Goal: Find specific page/section: Find specific page/section

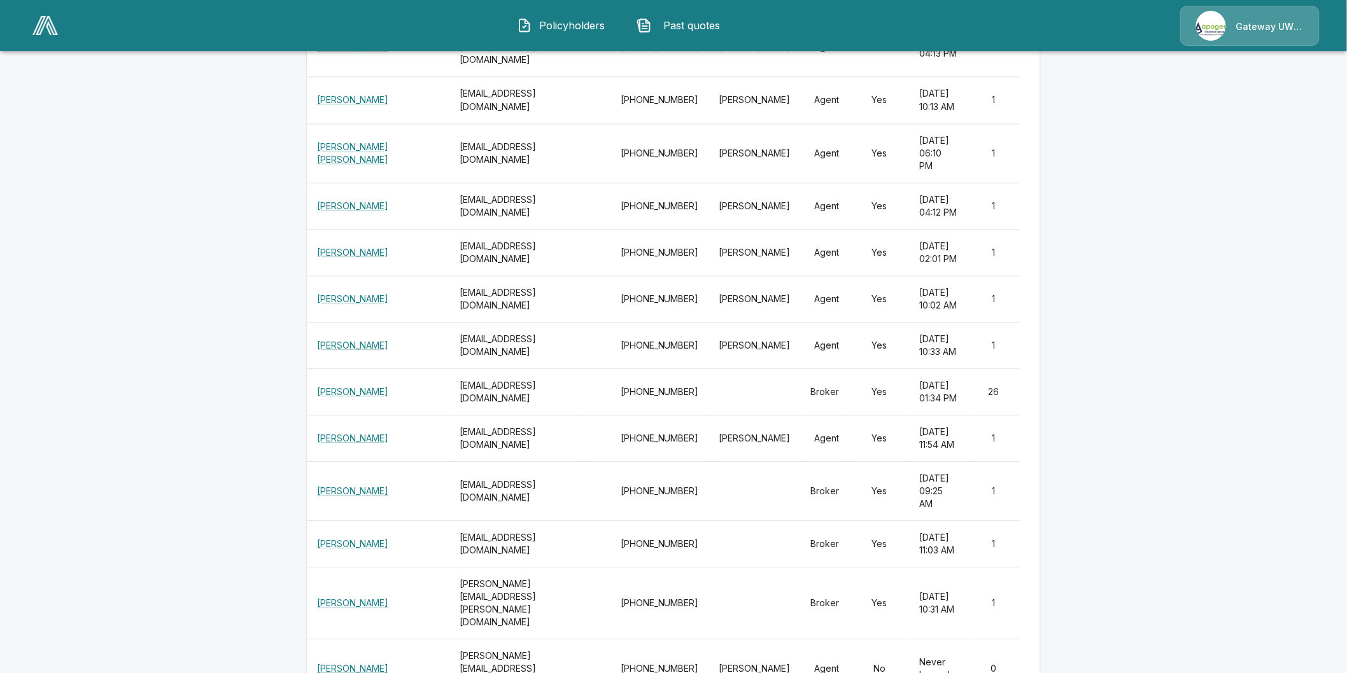
scroll to position [17424, 0]
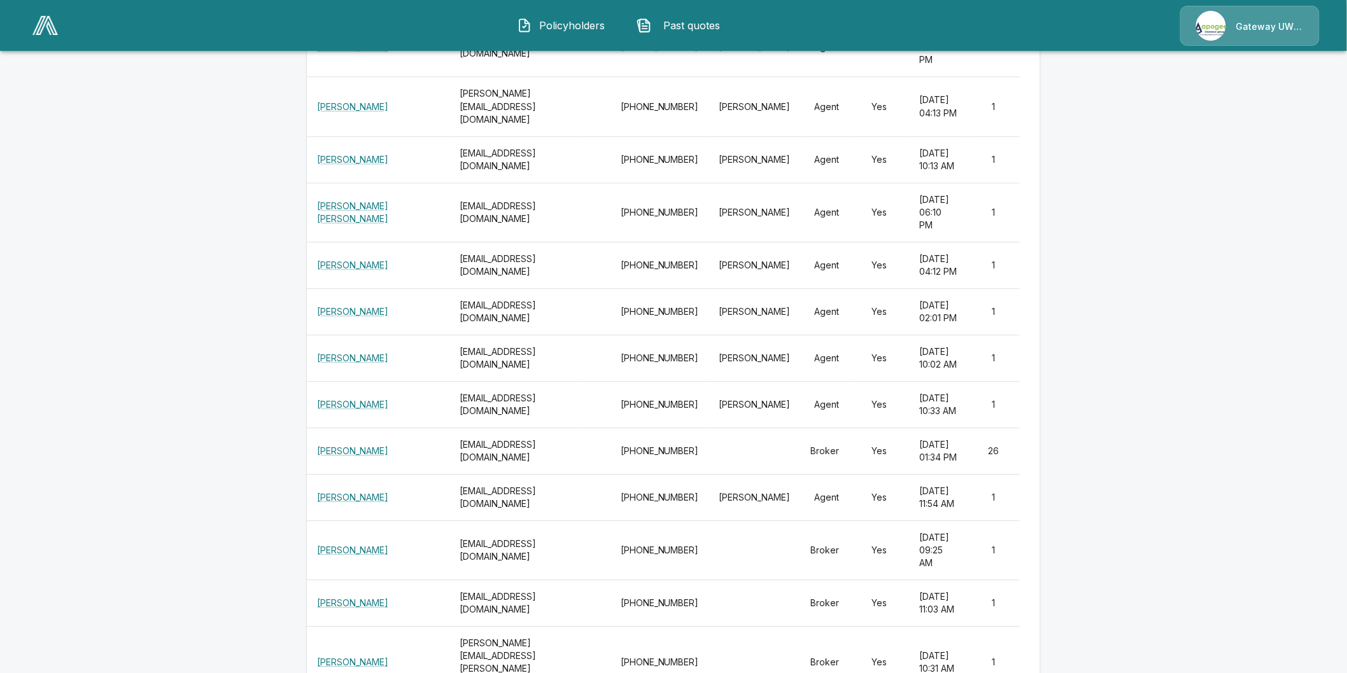
click at [36, 29] on img at bounding box center [44, 25] width 25 height 19
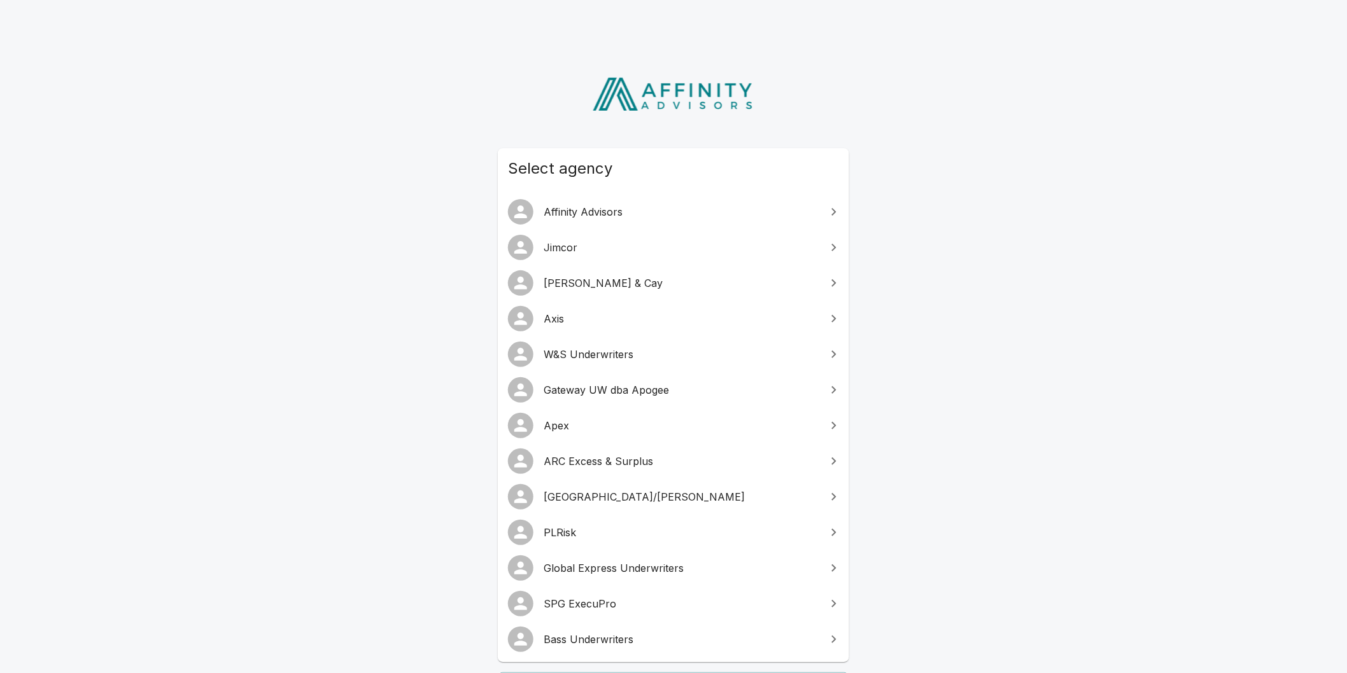
scroll to position [134, 0]
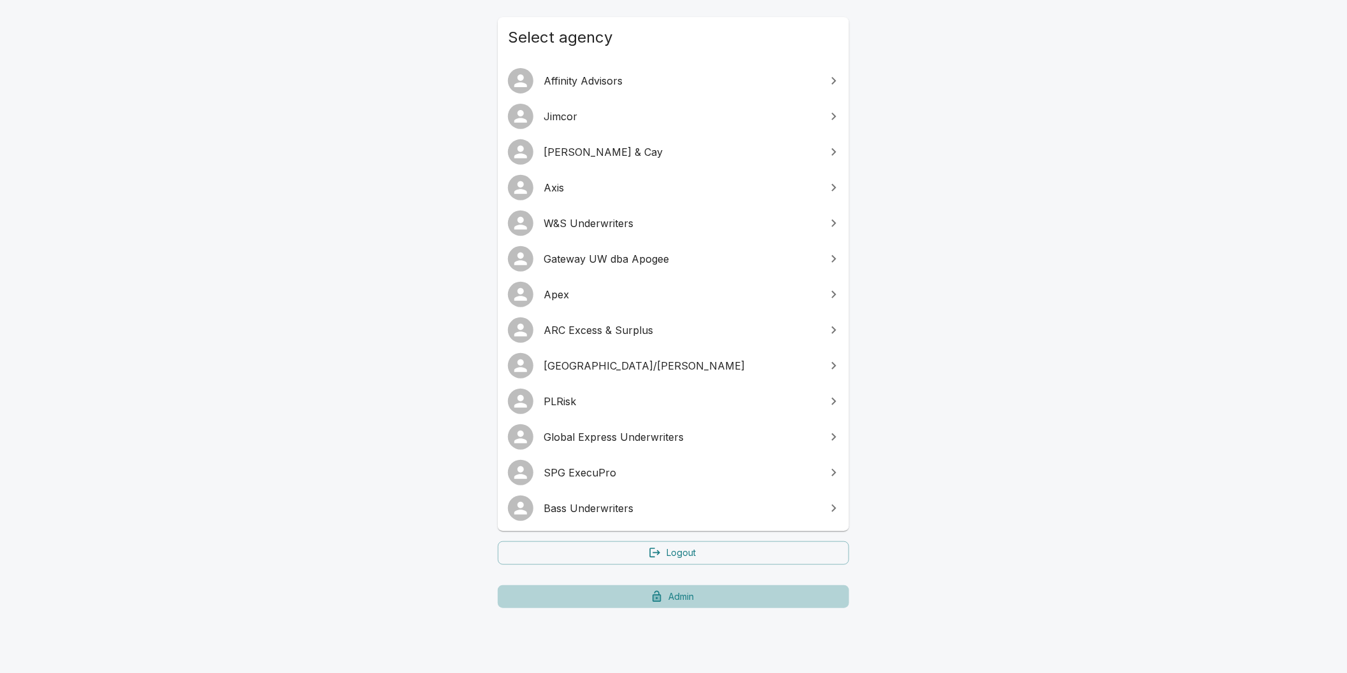
click at [673, 595] on link "Admin" at bounding box center [673, 598] width 351 height 24
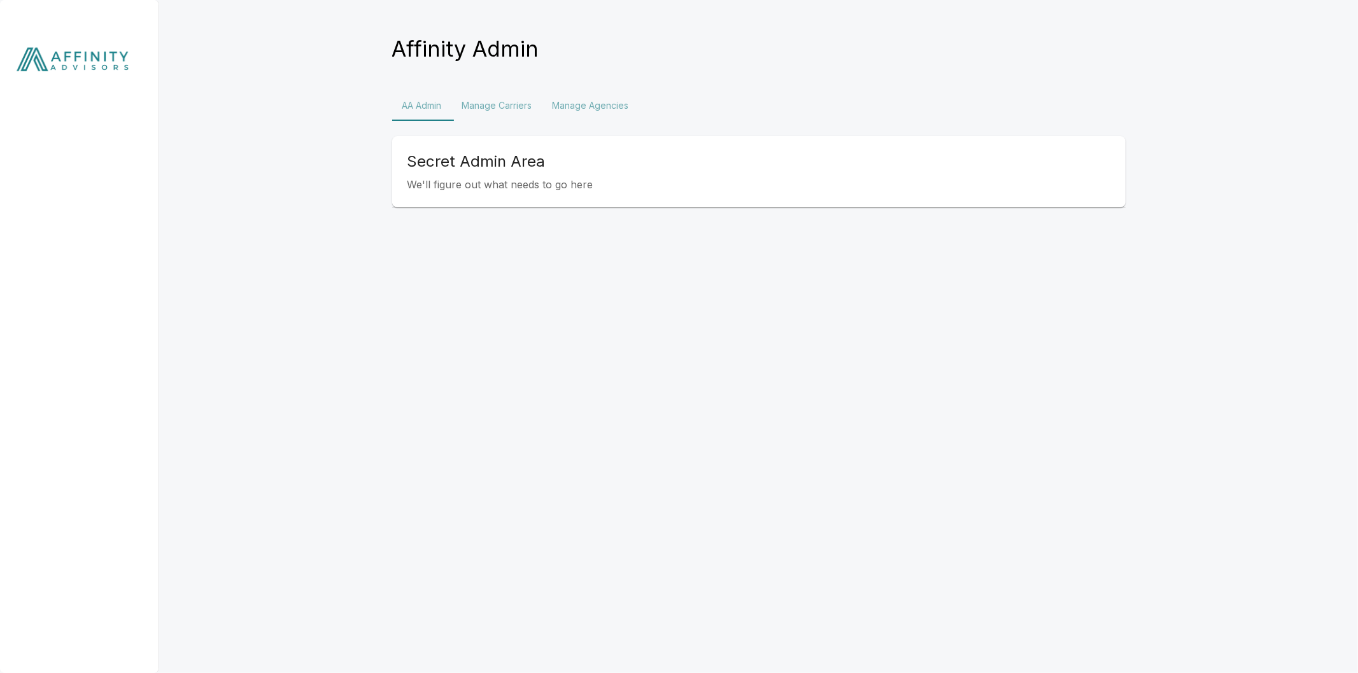
click at [601, 104] on button "Manage Agencies" at bounding box center [590, 105] width 97 height 31
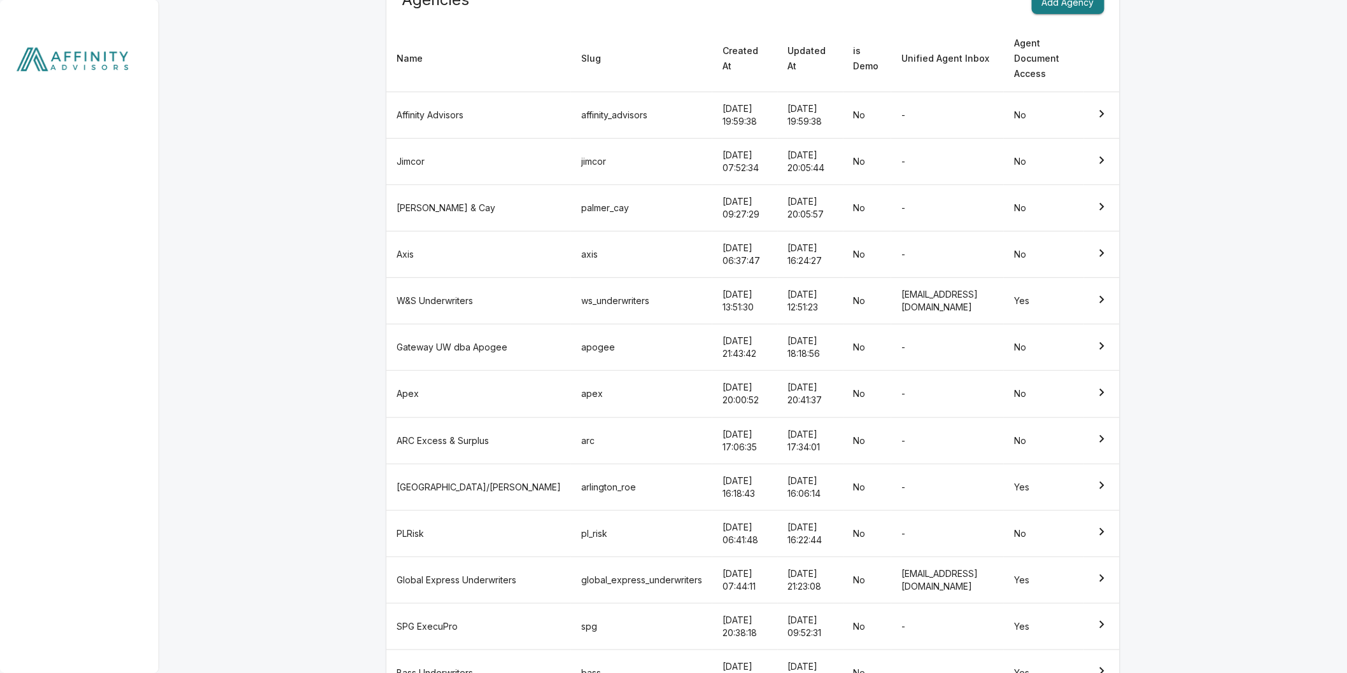
scroll to position [200, 0]
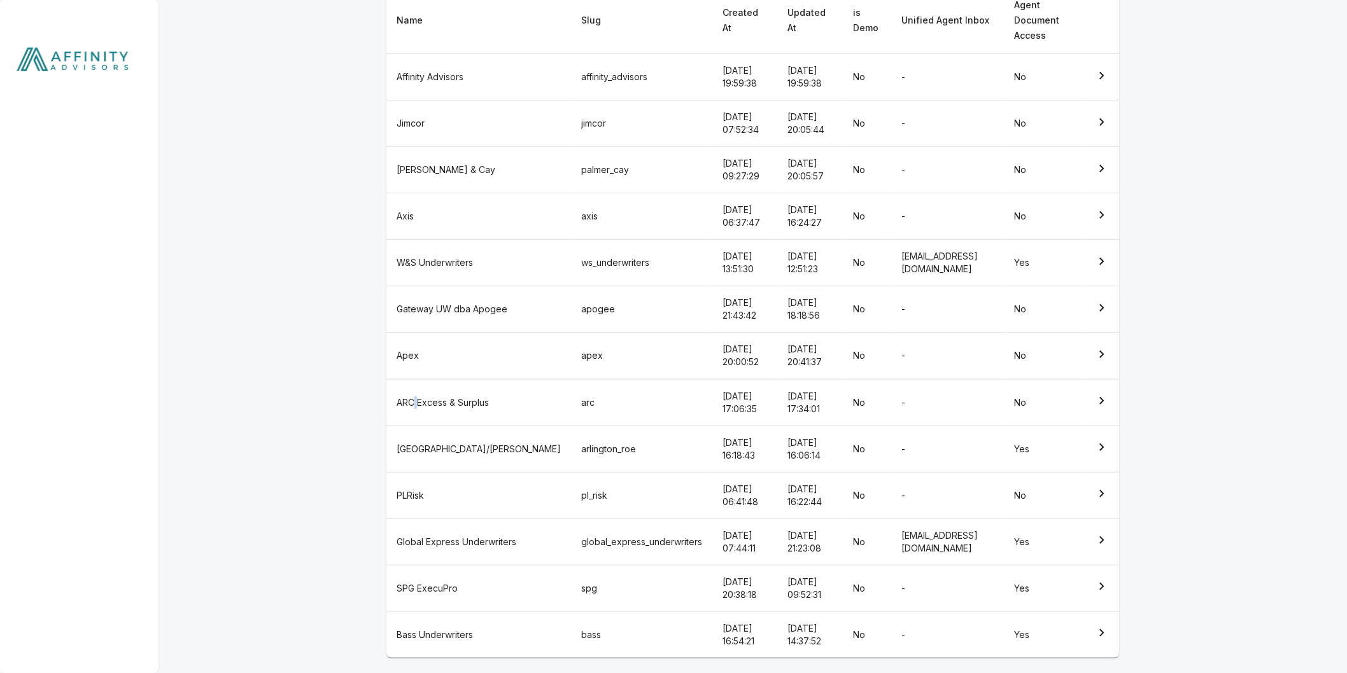
click at [416, 400] on td "ARC Excess & Surplus" at bounding box center [478, 402] width 185 height 46
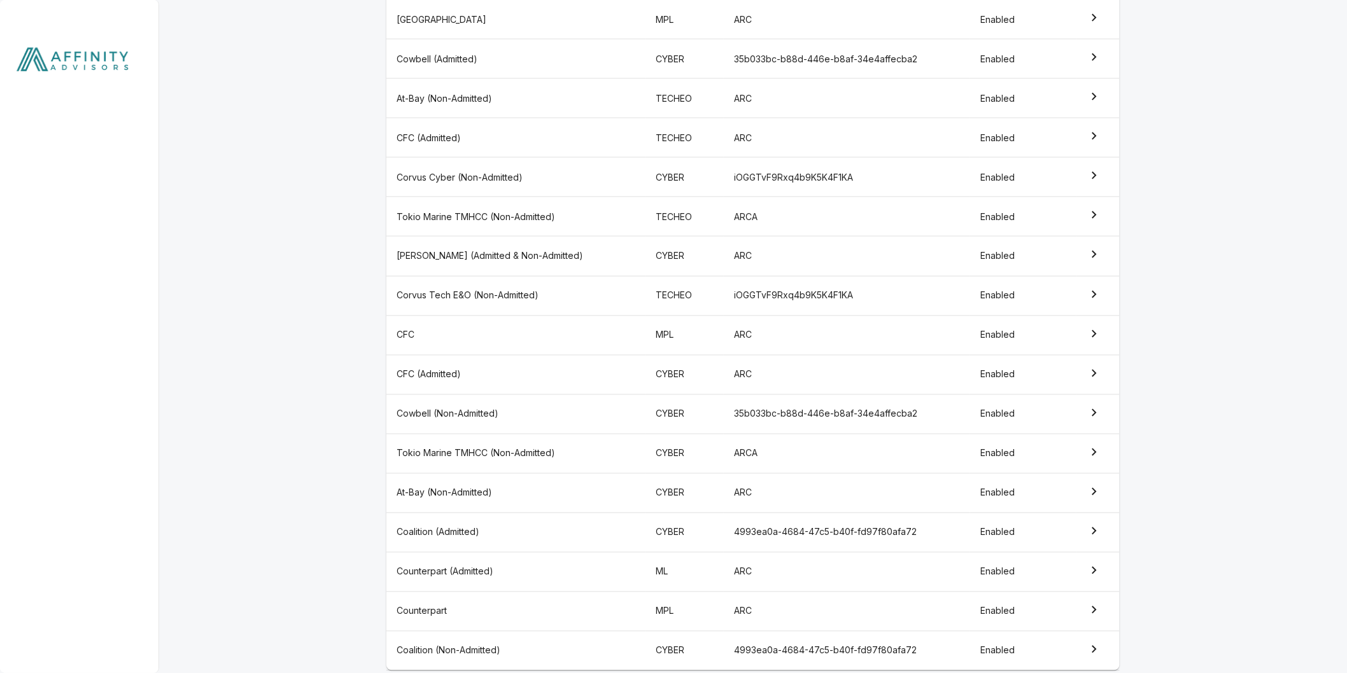
scroll to position [773, 0]
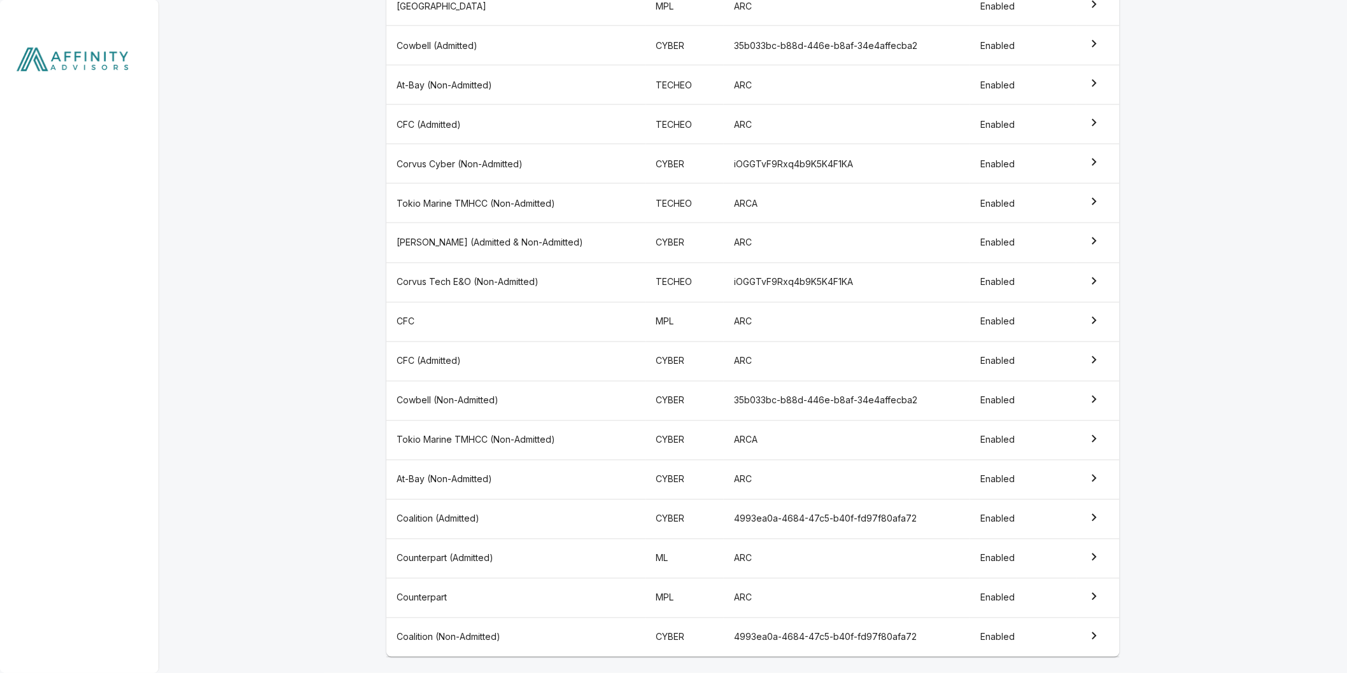
click at [475, 161] on td "Corvus Cyber (Non-Admitted)" at bounding box center [516, 163] width 260 height 39
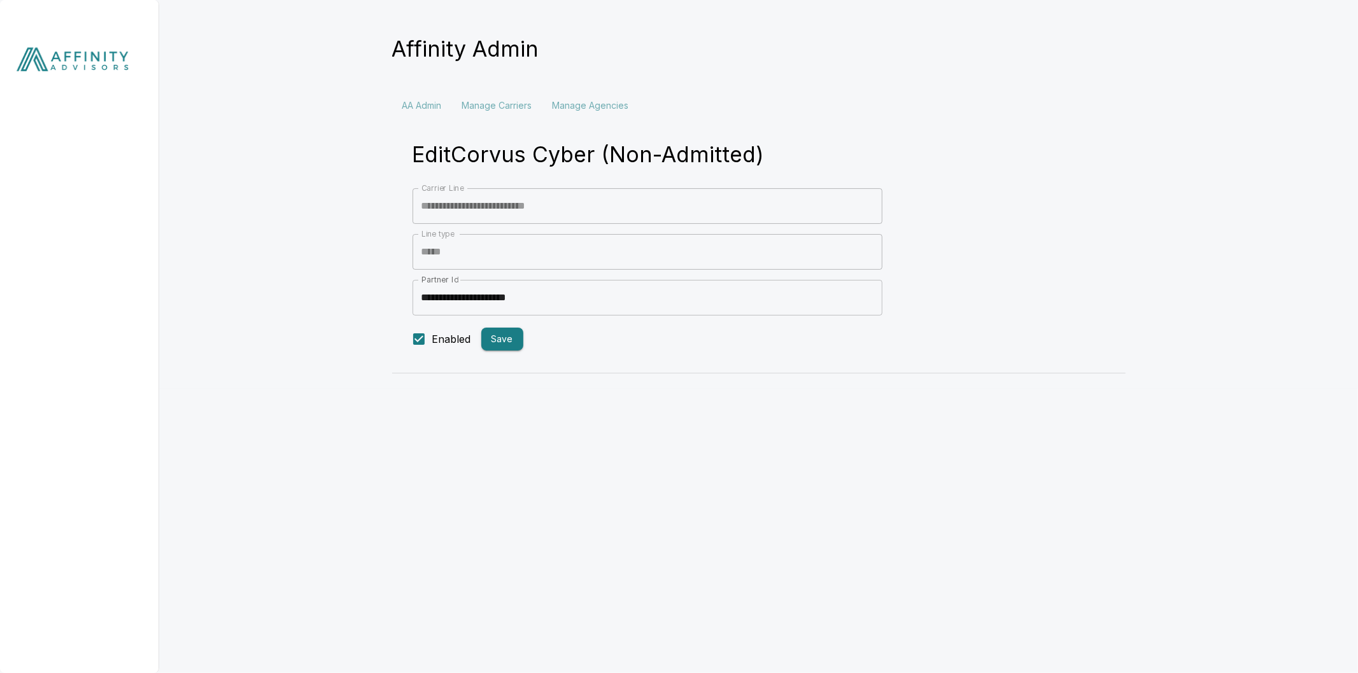
click at [53, 54] on img at bounding box center [79, 62] width 159 height 125
